Goal: Task Accomplishment & Management: Manage account settings

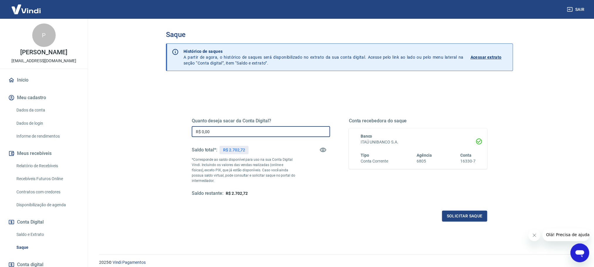
drag, startPoint x: 217, startPoint y: 132, endPoint x: 202, endPoint y: 134, distance: 15.1
click at [202, 134] on input "R$ 0,00" at bounding box center [261, 131] width 138 height 11
type input "R$ 2.700,00"
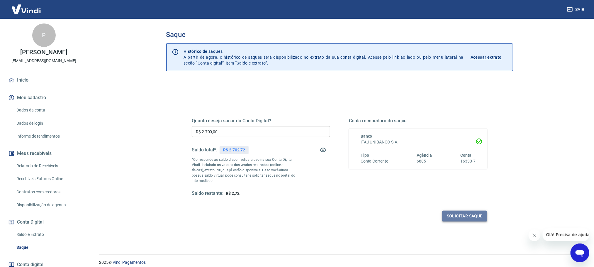
click at [466, 212] on button "Solicitar saque" at bounding box center [464, 216] width 45 height 11
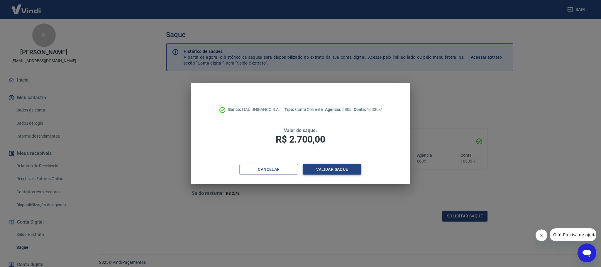
click at [335, 172] on button "Validar saque" at bounding box center [332, 169] width 59 height 11
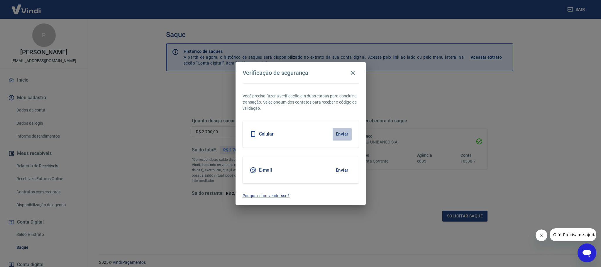
click at [340, 132] on button "Enviar" at bounding box center [342, 134] width 19 height 12
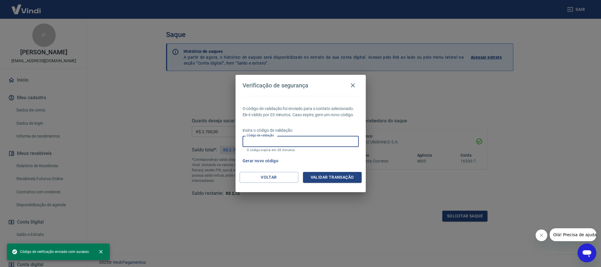
click at [314, 141] on input "Código de validação" at bounding box center [301, 141] width 116 height 11
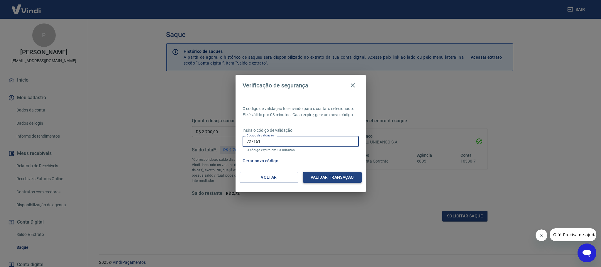
type input "727161"
click at [337, 175] on button "Validar transação" at bounding box center [332, 177] width 59 height 11
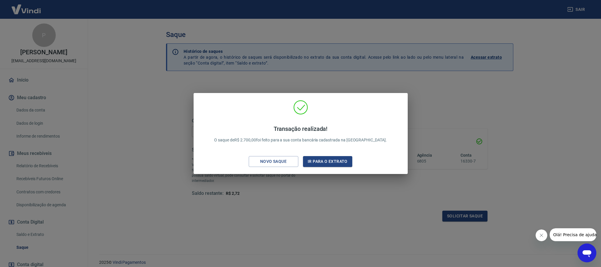
click at [584, 0] on div at bounding box center [297, 0] width 594 height 0
click at [333, 162] on button "Ir para o extrato" at bounding box center [328, 161] width 50 height 11
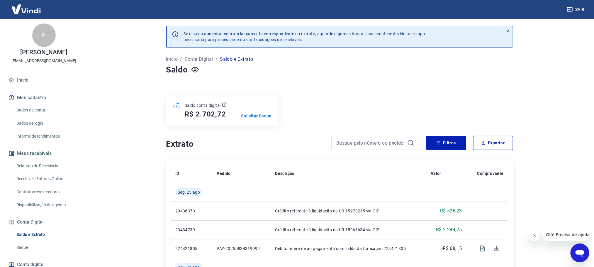
click at [258, 115] on p "Solicitar Saque" at bounding box center [256, 116] width 30 height 6
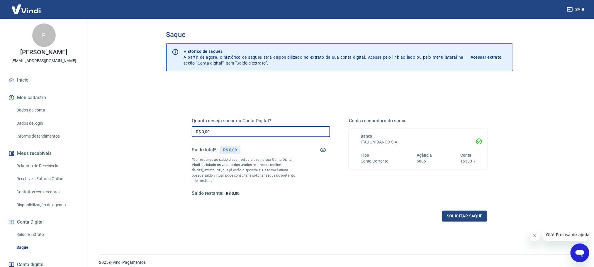
click at [230, 131] on input "R$ 0,00" at bounding box center [261, 131] width 138 height 11
type input "R$ 2.700,00"
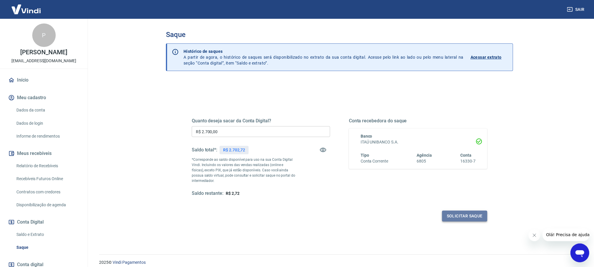
click at [457, 216] on button "Solicitar saque" at bounding box center [464, 216] width 45 height 11
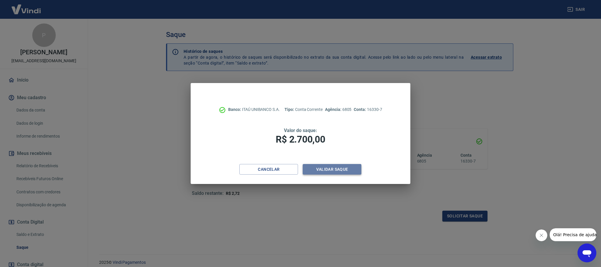
click at [340, 171] on button "Validar saque" at bounding box center [332, 169] width 59 height 11
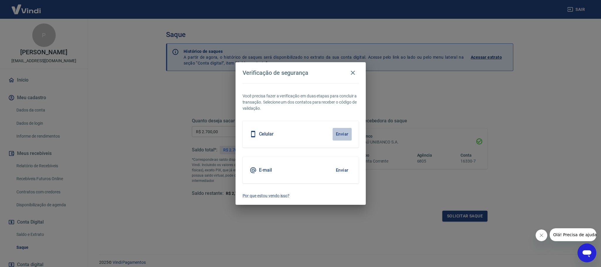
click at [340, 130] on button "Enviar" at bounding box center [342, 134] width 19 height 12
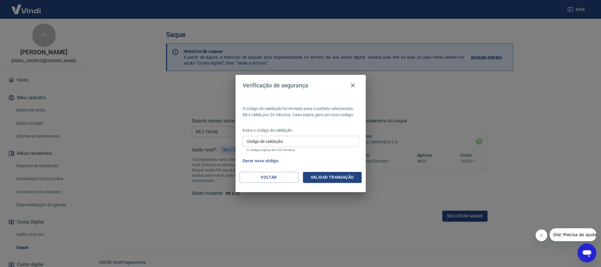
click at [333, 139] on input "Código de validação" at bounding box center [301, 141] width 116 height 11
type input "992422"
click at [329, 176] on button "Validar transação" at bounding box center [332, 177] width 59 height 11
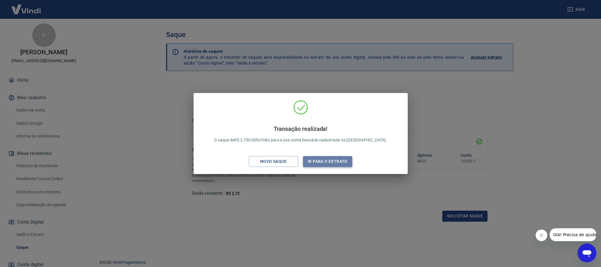
click at [325, 163] on button "Ir para o extrato" at bounding box center [328, 161] width 50 height 11
